Goal: Information Seeking & Learning: Learn about a topic

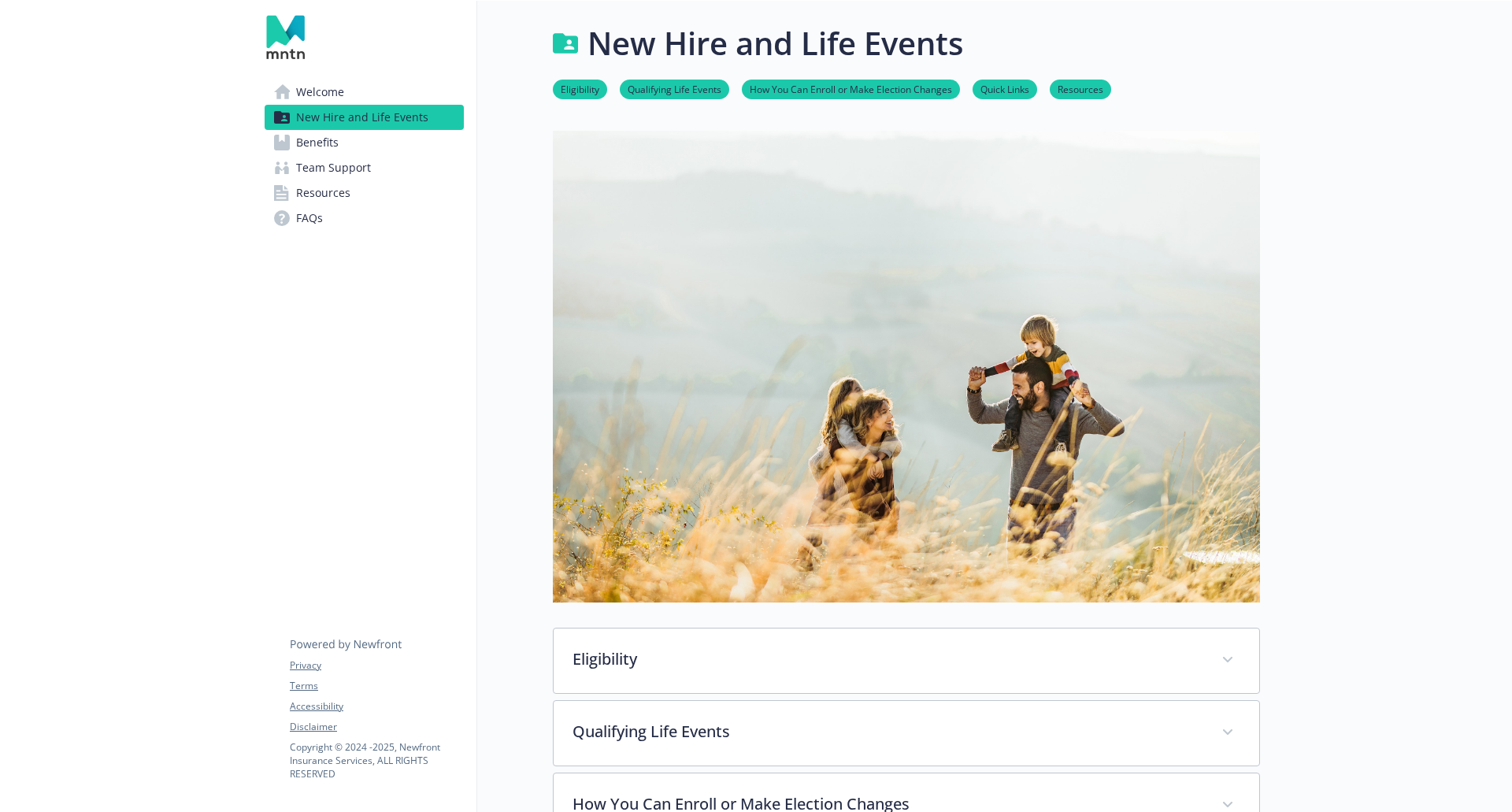
click at [307, 90] on span "Welcome" at bounding box center [320, 93] width 48 height 25
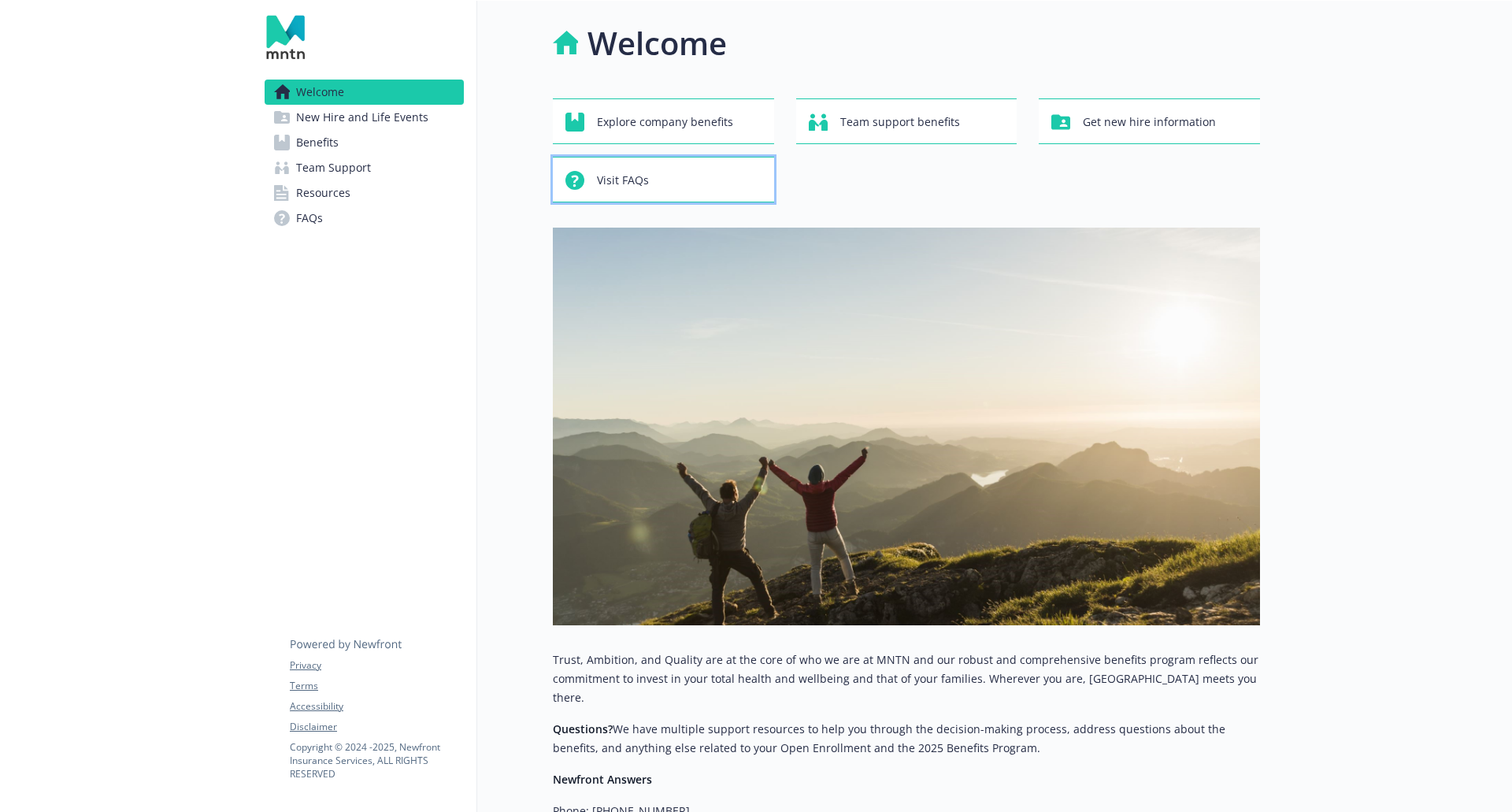
click at [699, 166] on div "Visit FAQs" at bounding box center [666, 180] width 200 height 30
